Goal: Navigation & Orientation: Find specific page/section

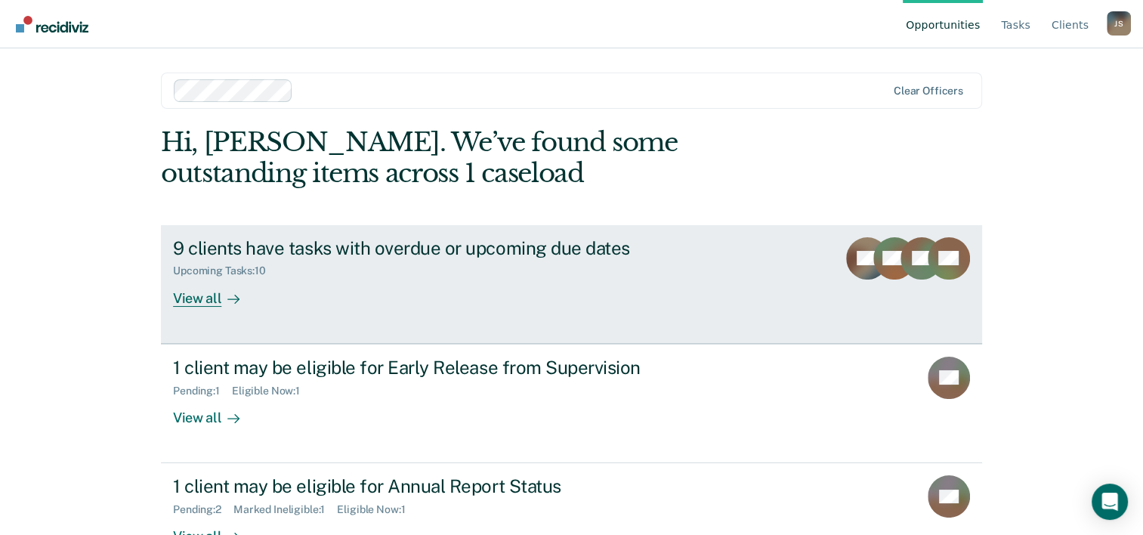
click at [196, 302] on div "View all" at bounding box center [215, 291] width 85 height 29
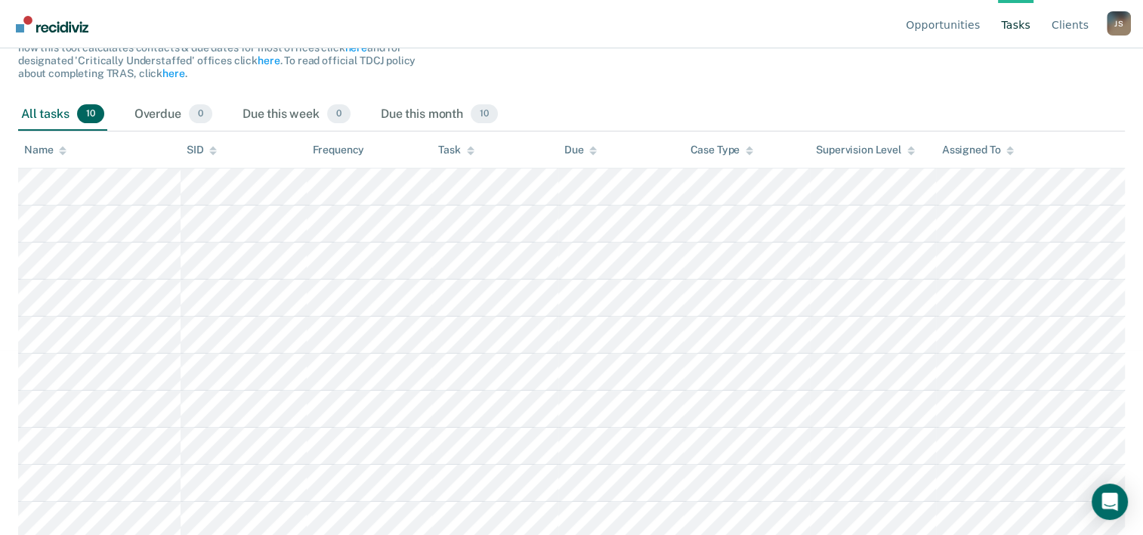
scroll to position [196, 0]
